Goal: Transaction & Acquisition: Purchase product/service

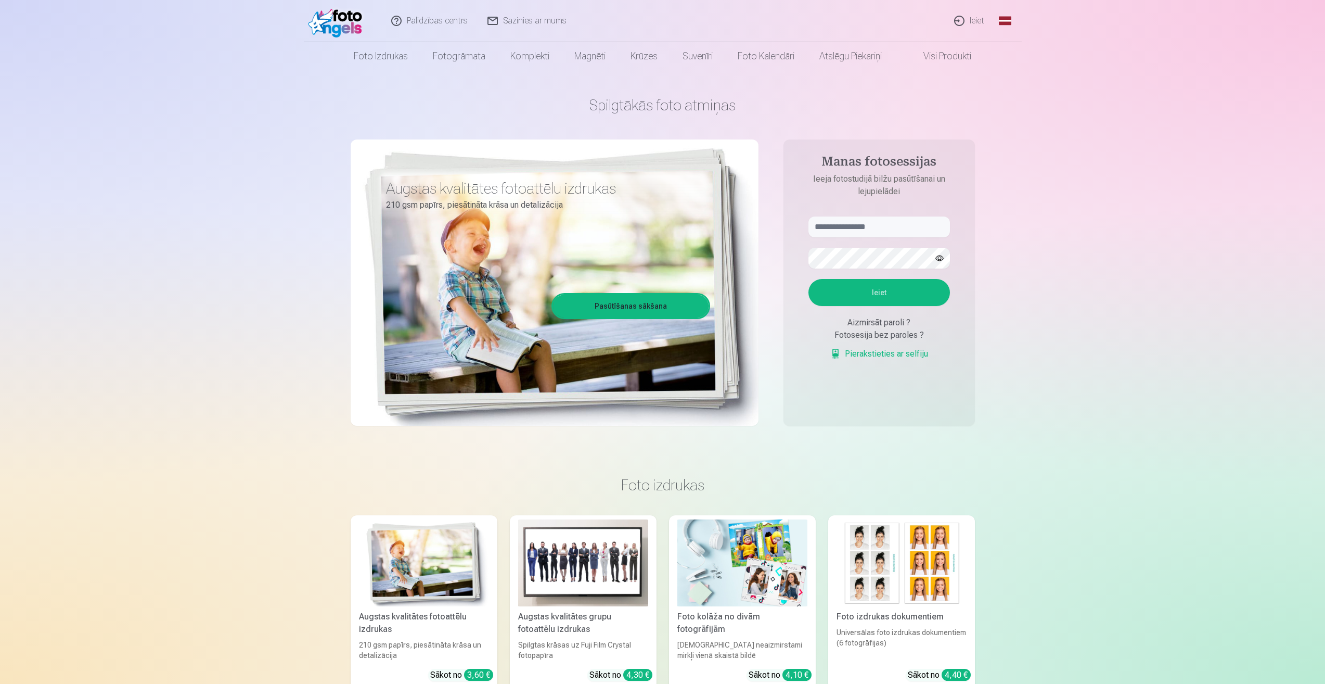
click at [967, 23] on link "Ieiet" at bounding box center [970, 21] width 50 height 42
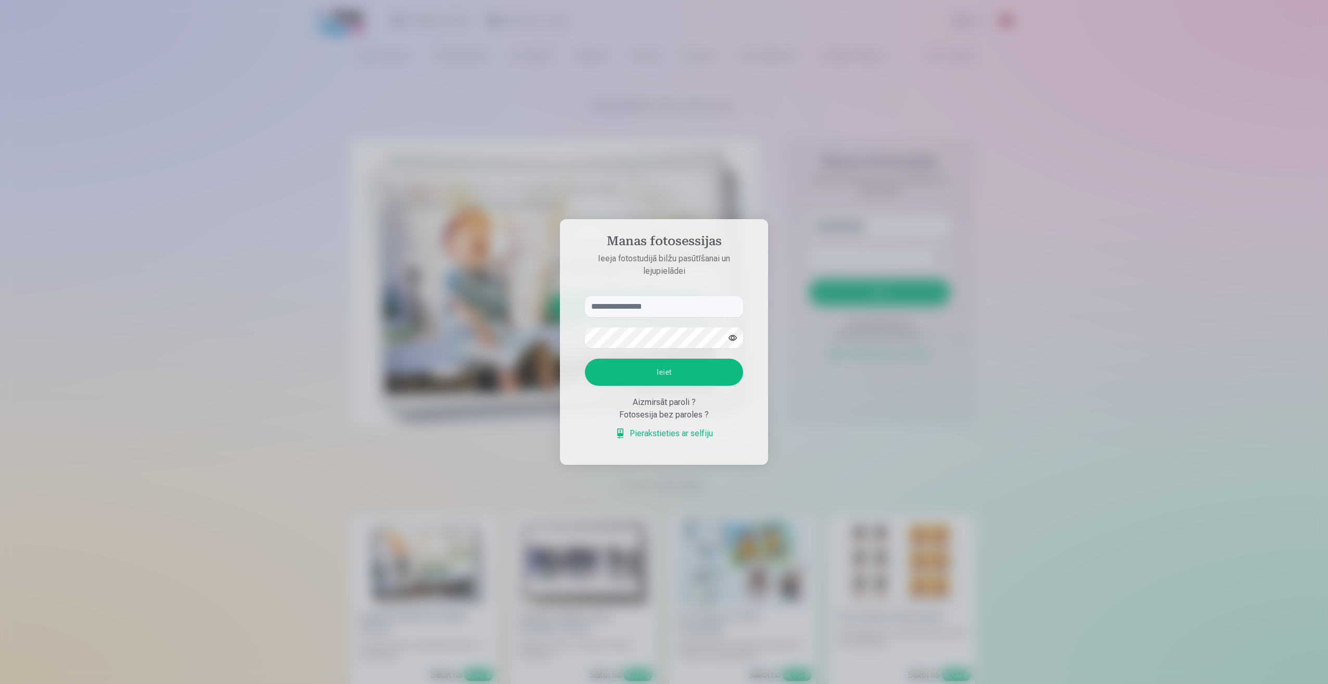
click at [632, 313] on input "text" at bounding box center [664, 306] width 158 height 21
type input "******"
click at [699, 366] on button "Ieiet" at bounding box center [664, 372] width 158 height 27
click at [666, 398] on div "Aizmirsāt paroli ?" at bounding box center [664, 402] width 158 height 12
click at [720, 408] on div "Aizmirsāt paroli ?" at bounding box center [664, 402] width 158 height 12
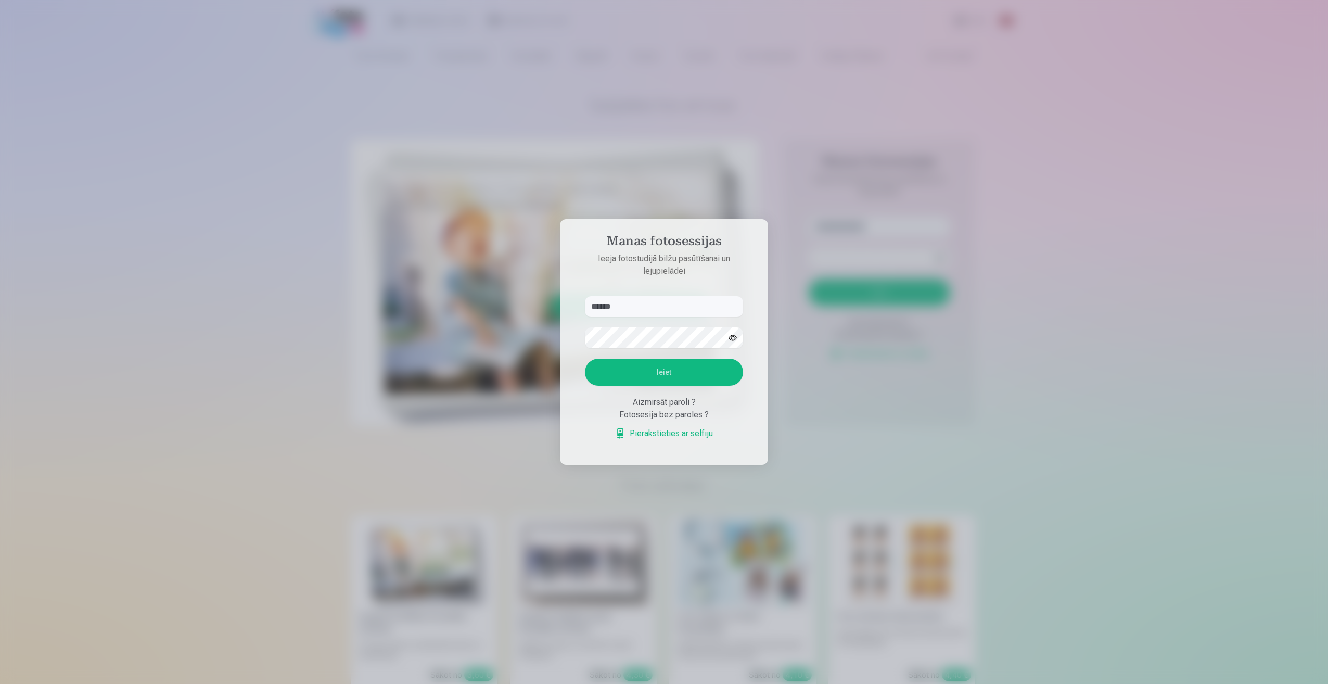
click at [681, 406] on div "Aizmirsāt paroli ?" at bounding box center [664, 402] width 158 height 12
click at [700, 403] on div "Aizmirsāt paroli ?" at bounding box center [664, 402] width 158 height 12
click at [685, 404] on div "Aizmirsāt paroli ?" at bounding box center [664, 402] width 158 height 12
drag, startPoint x: 665, startPoint y: 410, endPoint x: 636, endPoint y: 428, distance: 34.4
click at [665, 411] on div "Fotosesija bez paroles ?" at bounding box center [664, 414] width 158 height 12
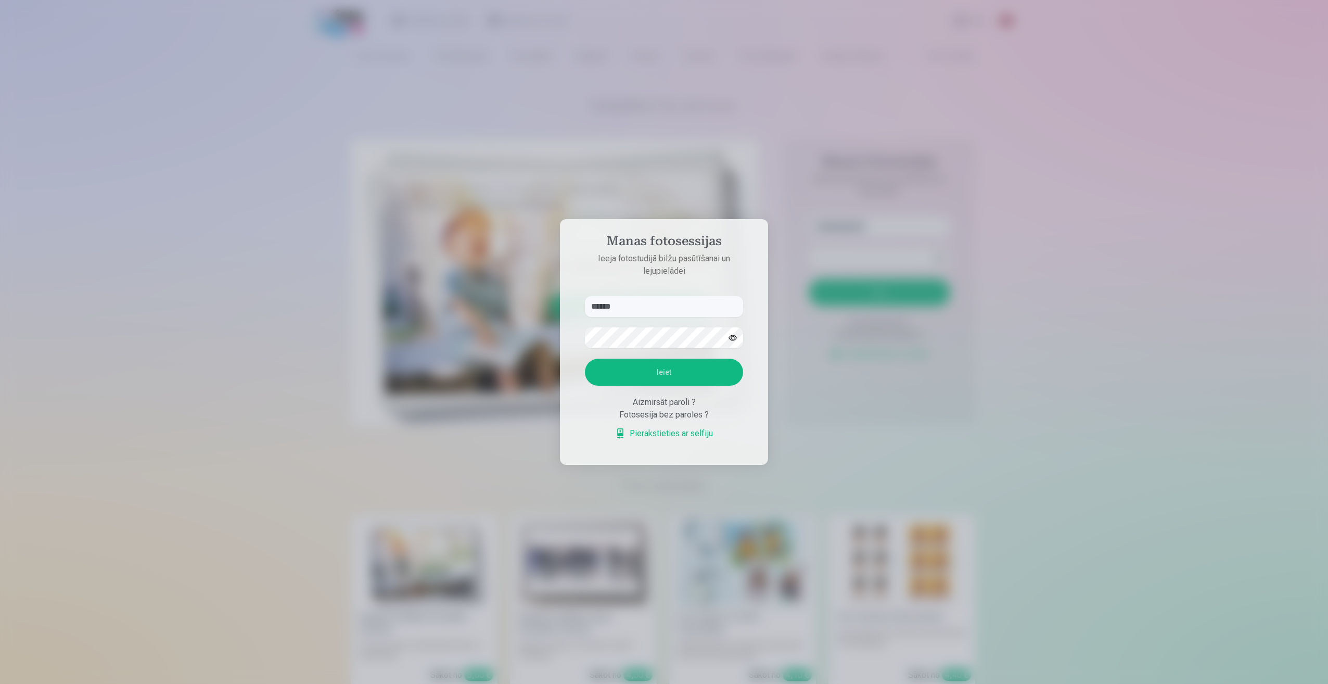
click at [615, 436] on div "Aizmirsāt paroli ? Fotosesija bez paroles ? Pierakstieties ar selfiju" at bounding box center [664, 418] width 158 height 44
click at [618, 436] on link "Pierakstieties ar selfiju" at bounding box center [664, 433] width 98 height 12
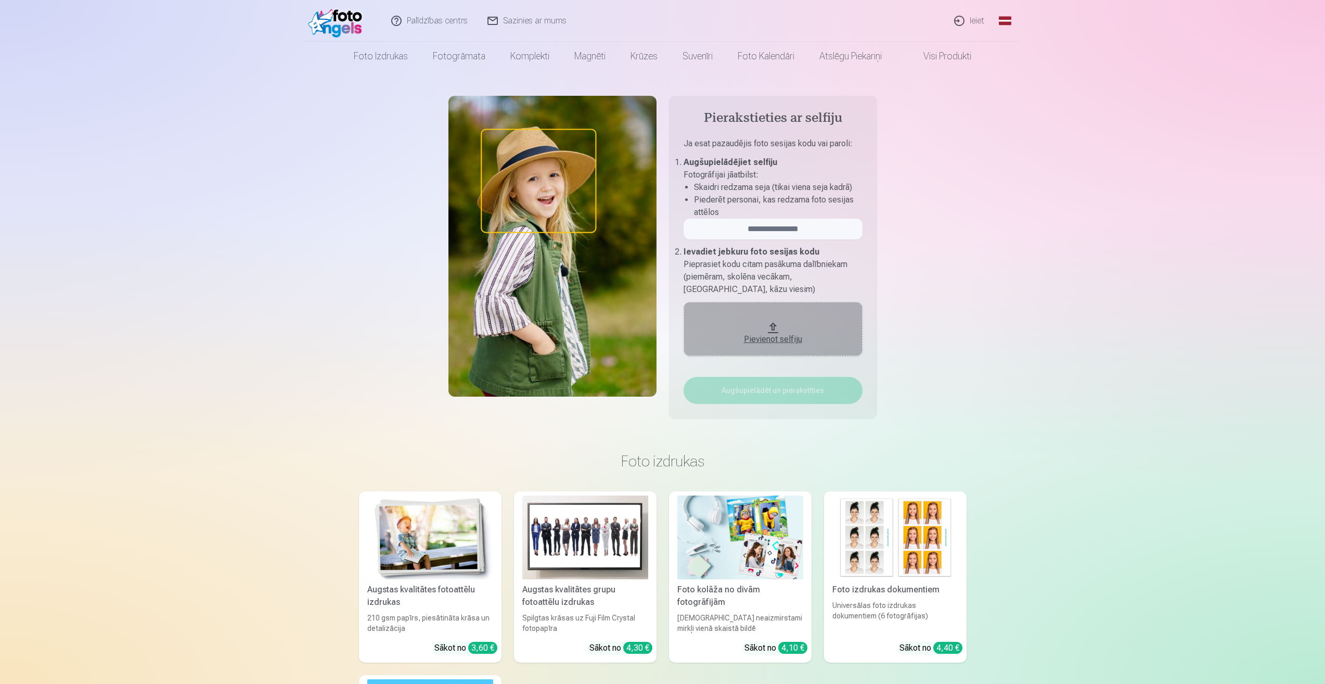
click at [965, 17] on link "Ieiet" at bounding box center [970, 21] width 50 height 42
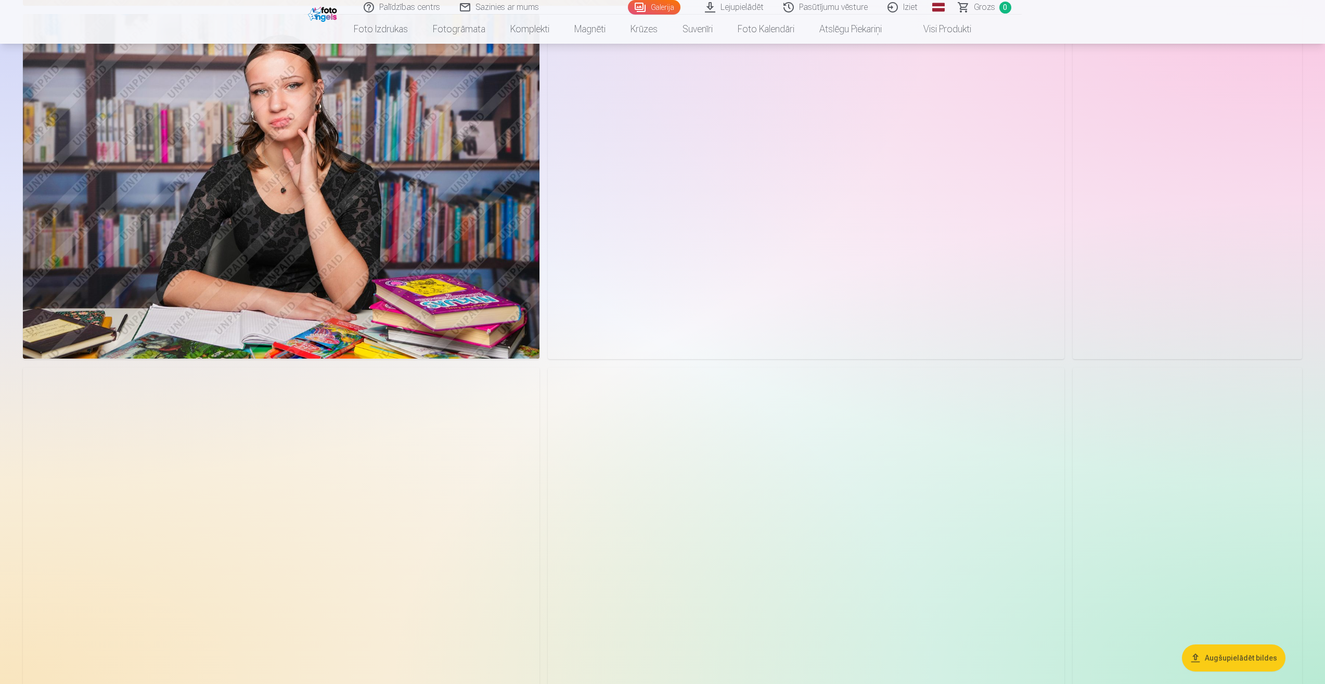
scroll to position [2133, 0]
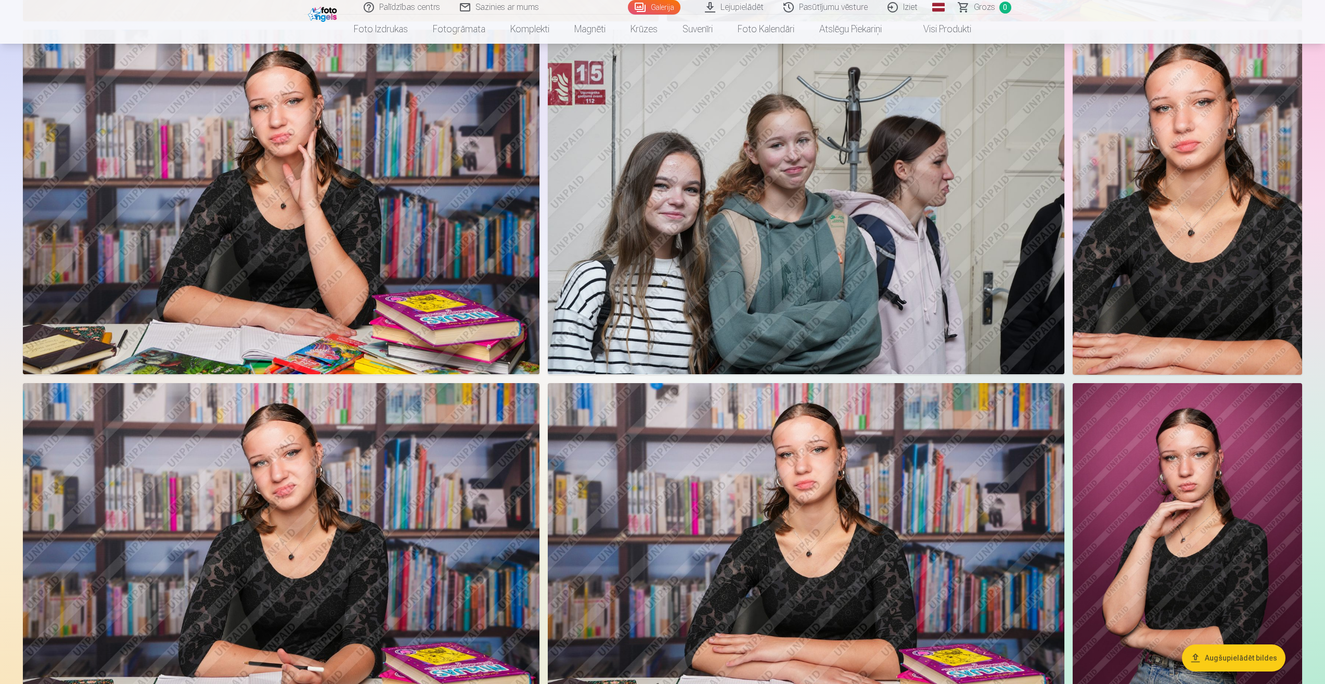
click at [659, 5] on link "Galerija" at bounding box center [654, 7] width 53 height 15
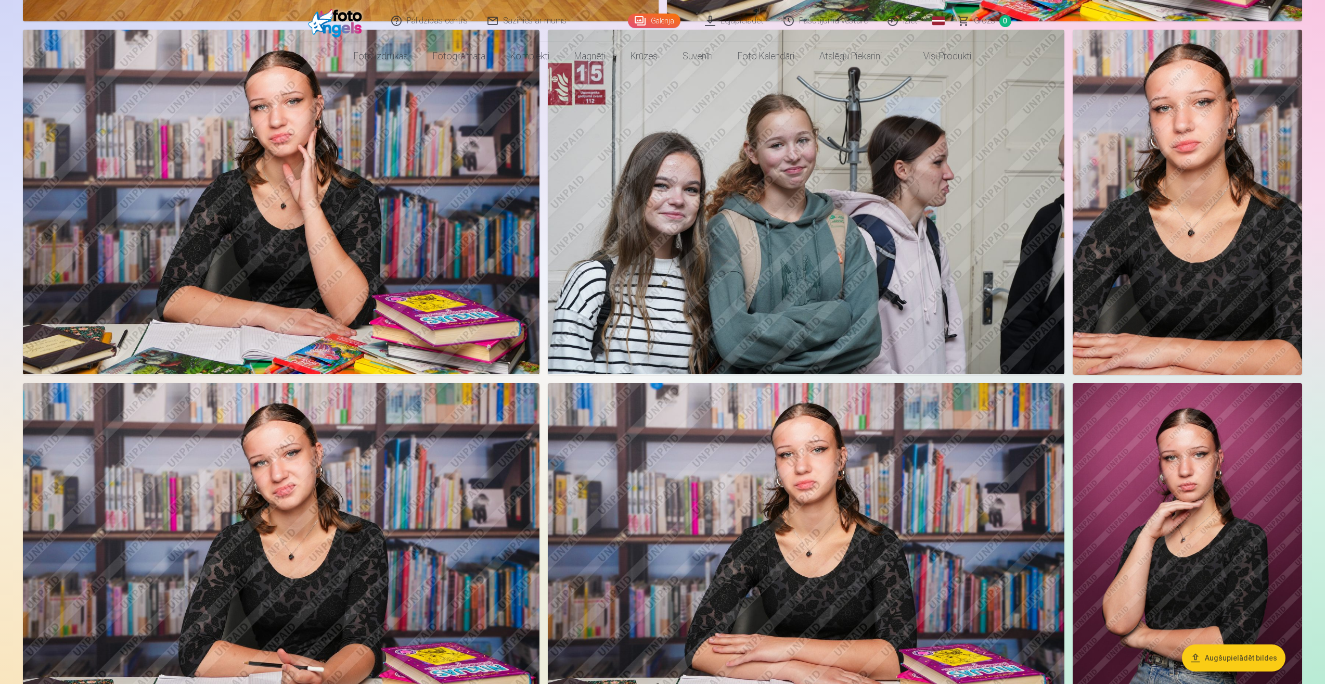
scroll to position [0, 0]
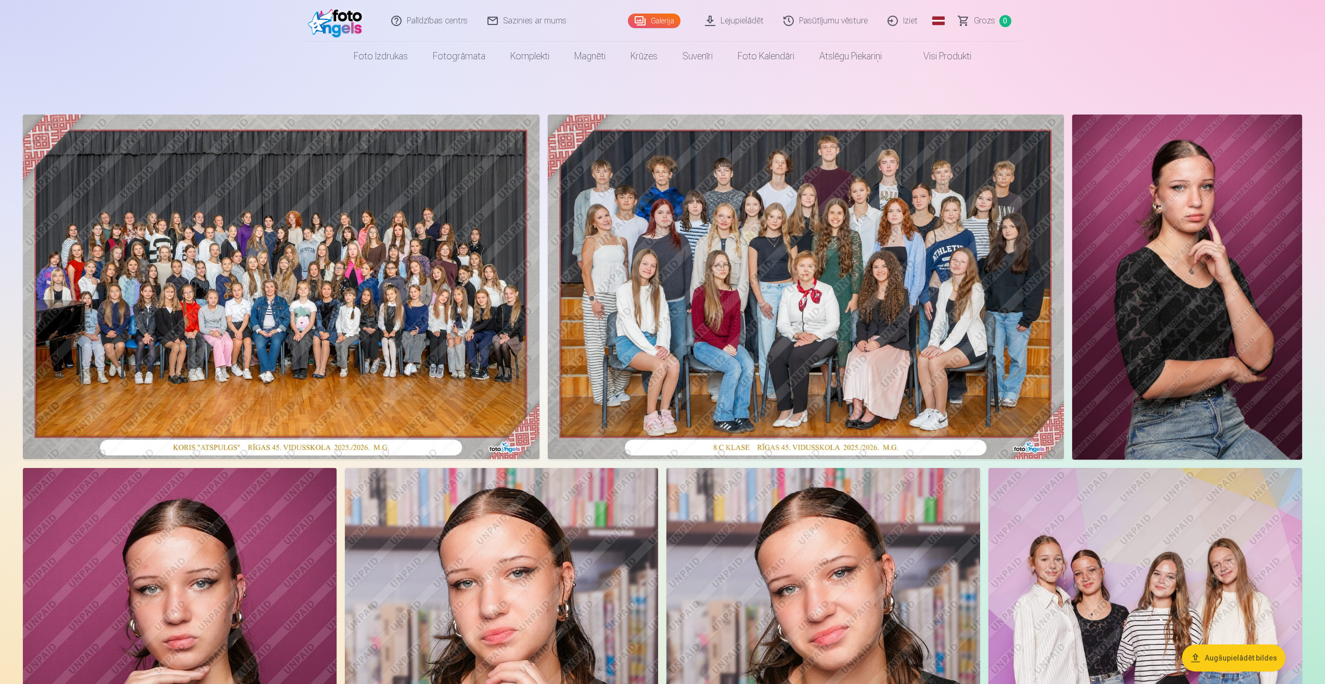
click at [944, 56] on link "Visi produkti" at bounding box center [938, 56] width 89 height 29
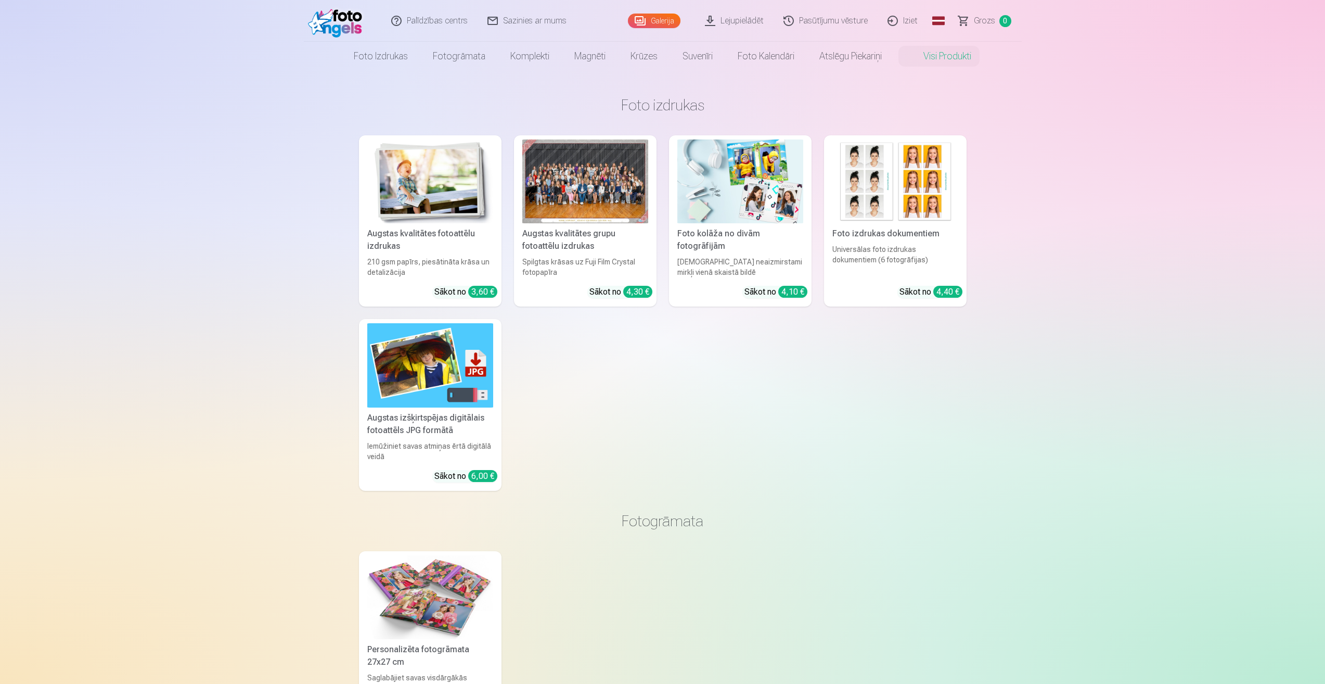
click at [646, 15] on link "Galerija" at bounding box center [654, 21] width 53 height 15
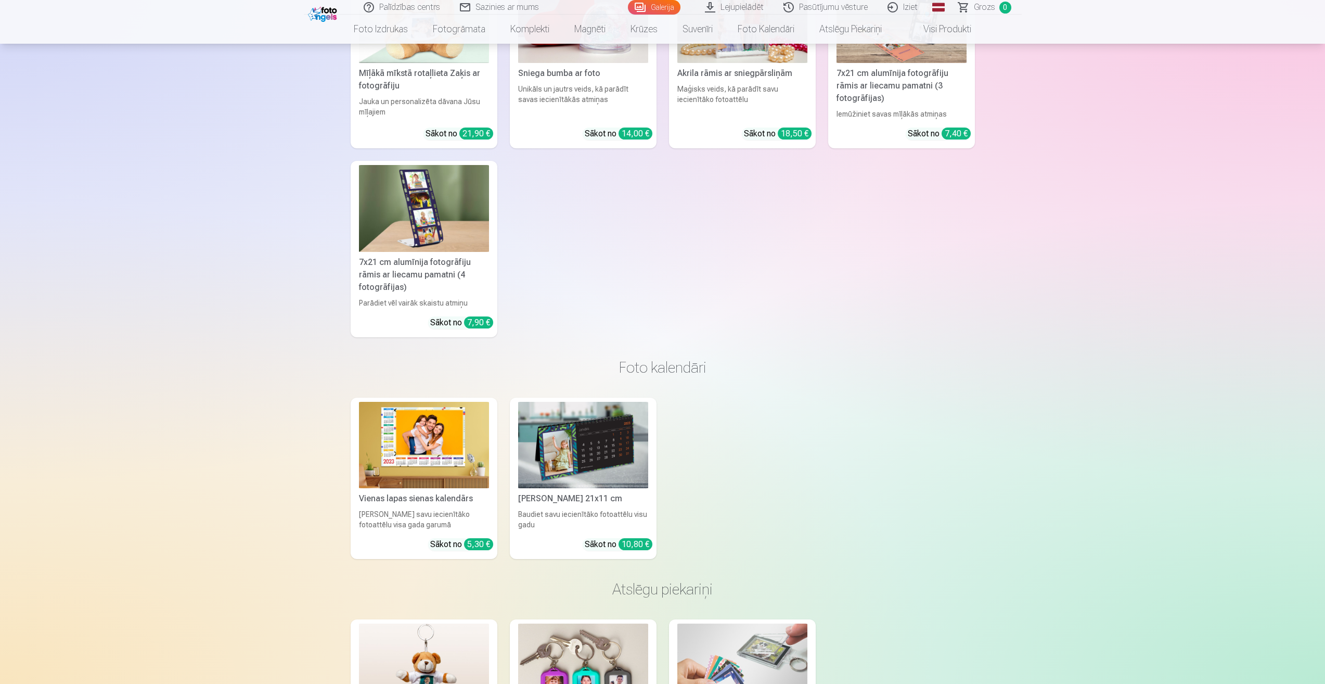
scroll to position [5654, 0]
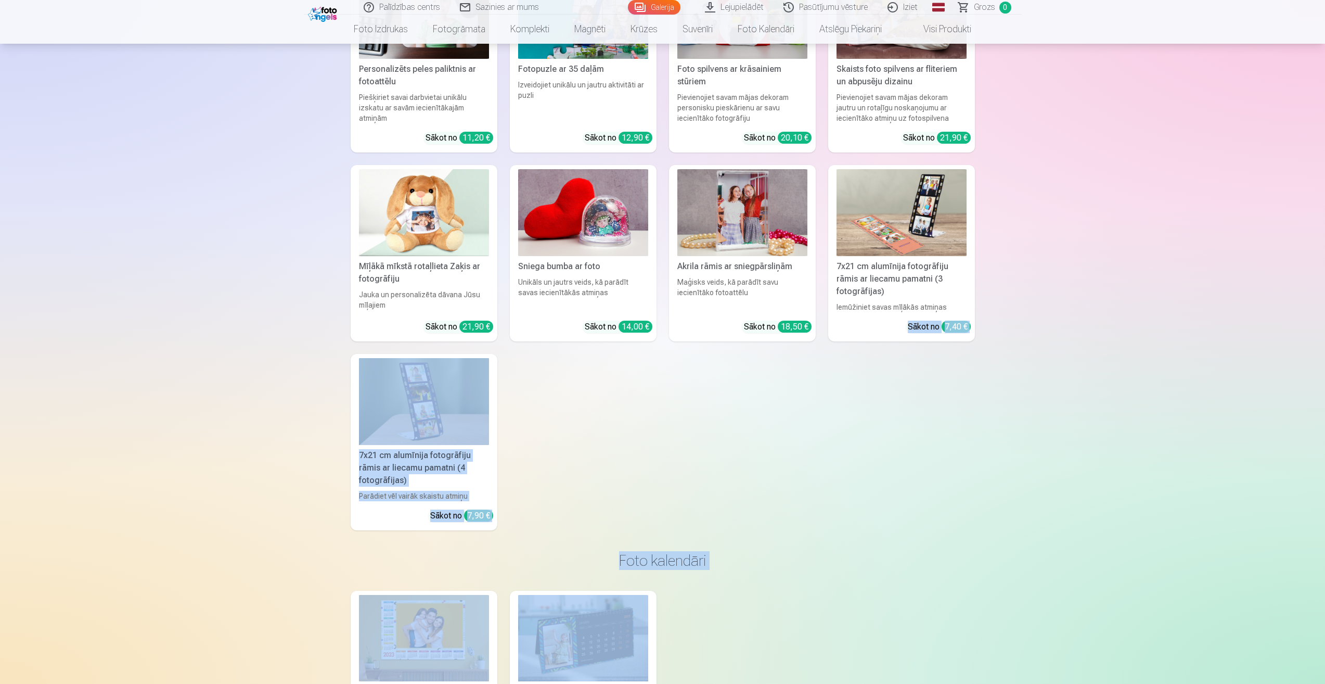
drag, startPoint x: 1323, startPoint y: 564, endPoint x: 1293, endPoint y: 309, distance: 256.8
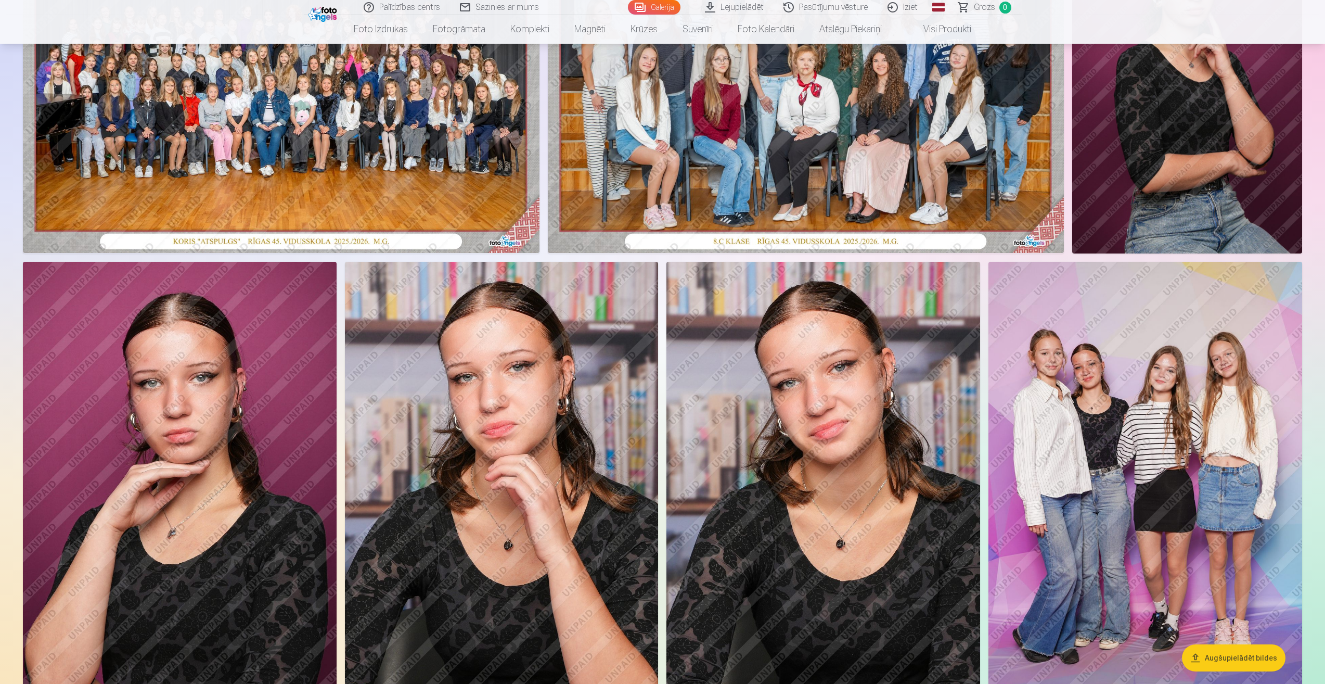
scroll to position [156, 0]
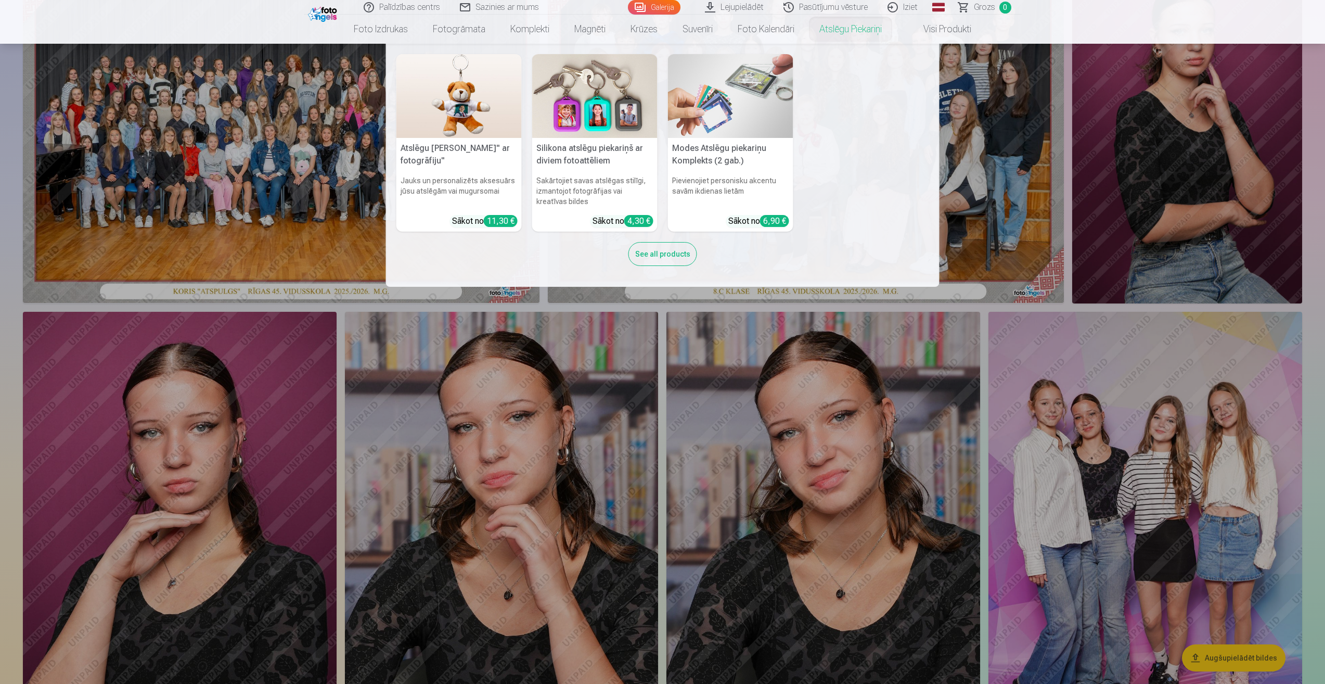
click at [827, 15] on link "Atslēgu piekariņi" at bounding box center [850, 29] width 87 height 29
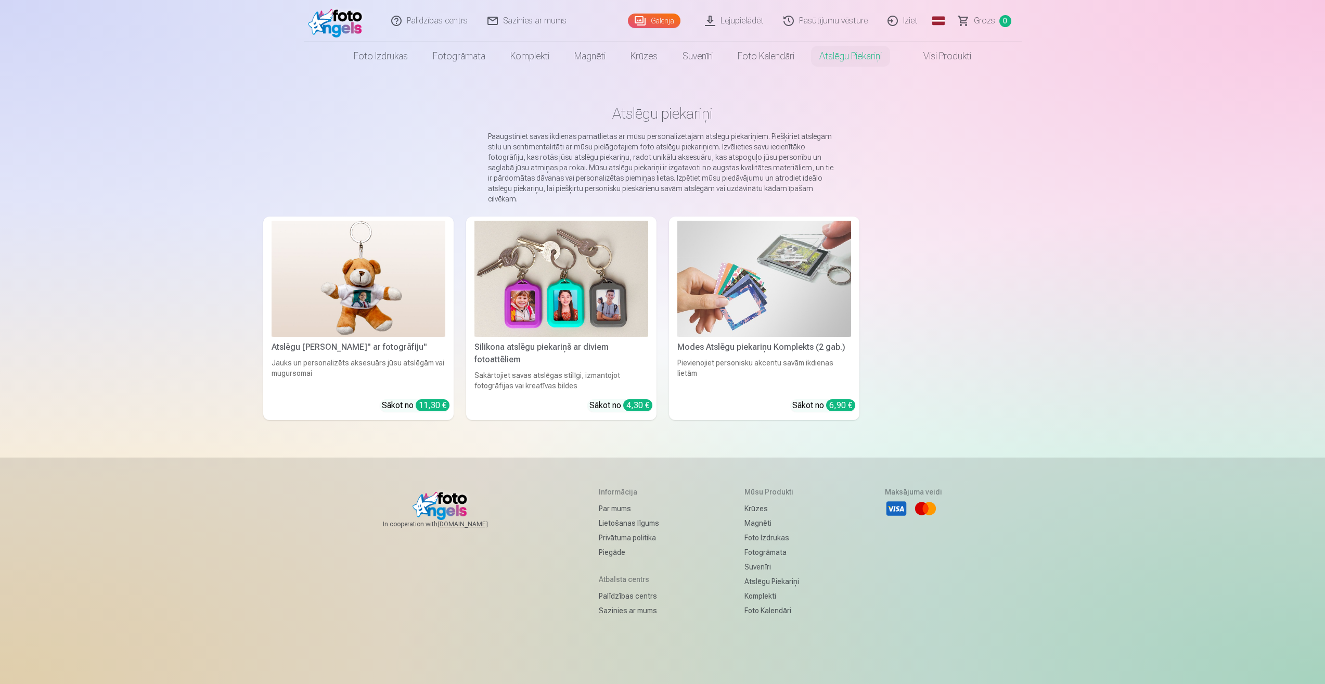
click at [822, 6] on link "Pasūtījumu vēsture" at bounding box center [826, 21] width 104 height 42
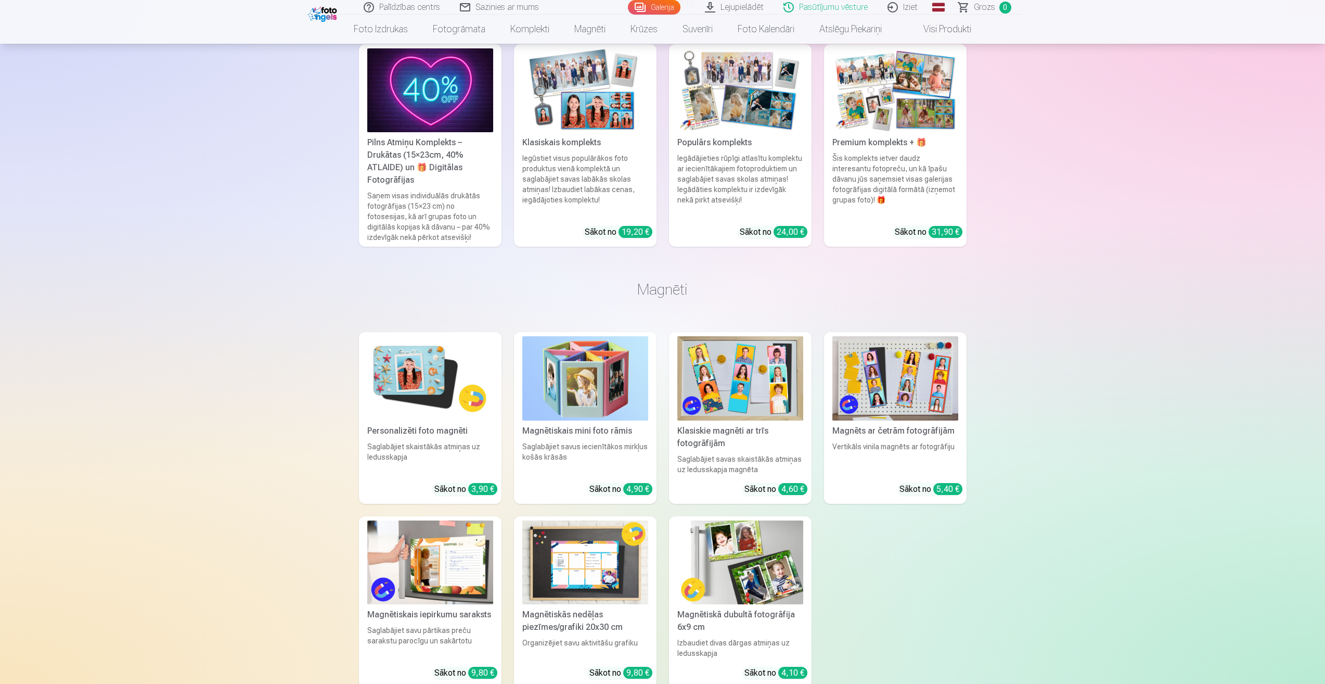
scroll to position [1093, 0]
